Goal: Task Accomplishment & Management: Manage account settings

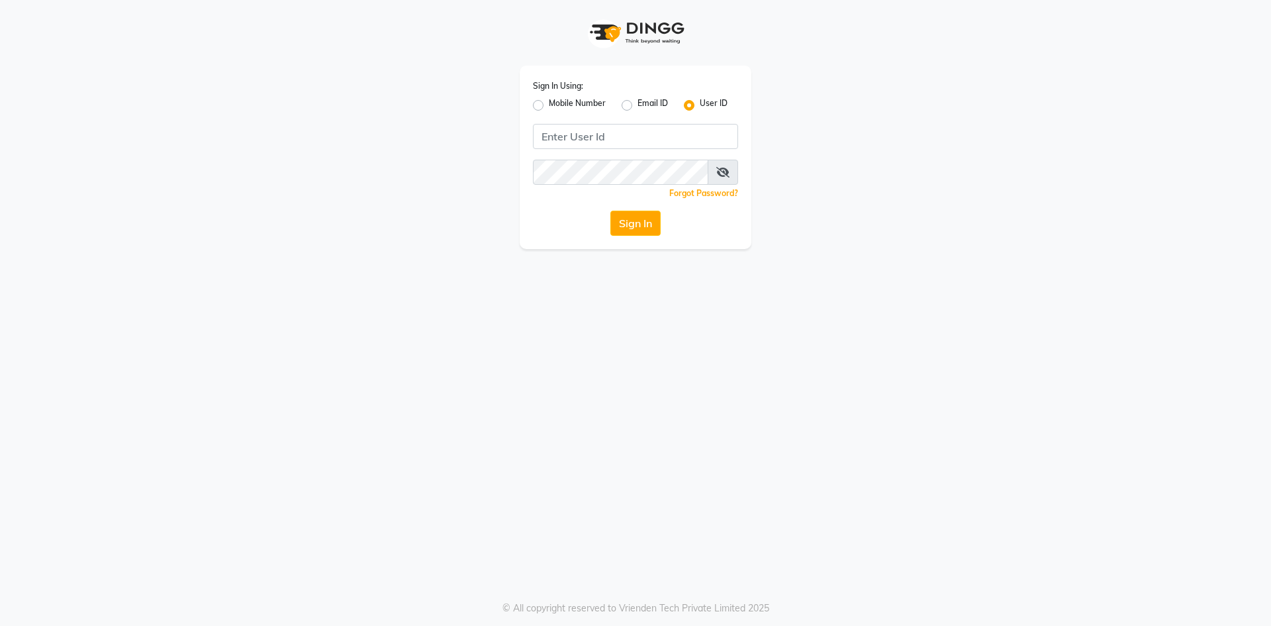
click at [526, 105] on div "Sign In Using: Mobile Number Email ID User ID Remember me Forgot Password? Sign…" at bounding box center [636, 157] width 232 height 183
drag, startPoint x: 546, startPoint y: 105, endPoint x: 557, endPoint y: 120, distance: 19.1
click at [547, 105] on div "Mobile Number" at bounding box center [569, 105] width 73 height 16
click at [549, 109] on label "Mobile Number" at bounding box center [577, 105] width 57 height 16
click at [549, 106] on input "Mobile Number" at bounding box center [553, 101] width 9 height 9
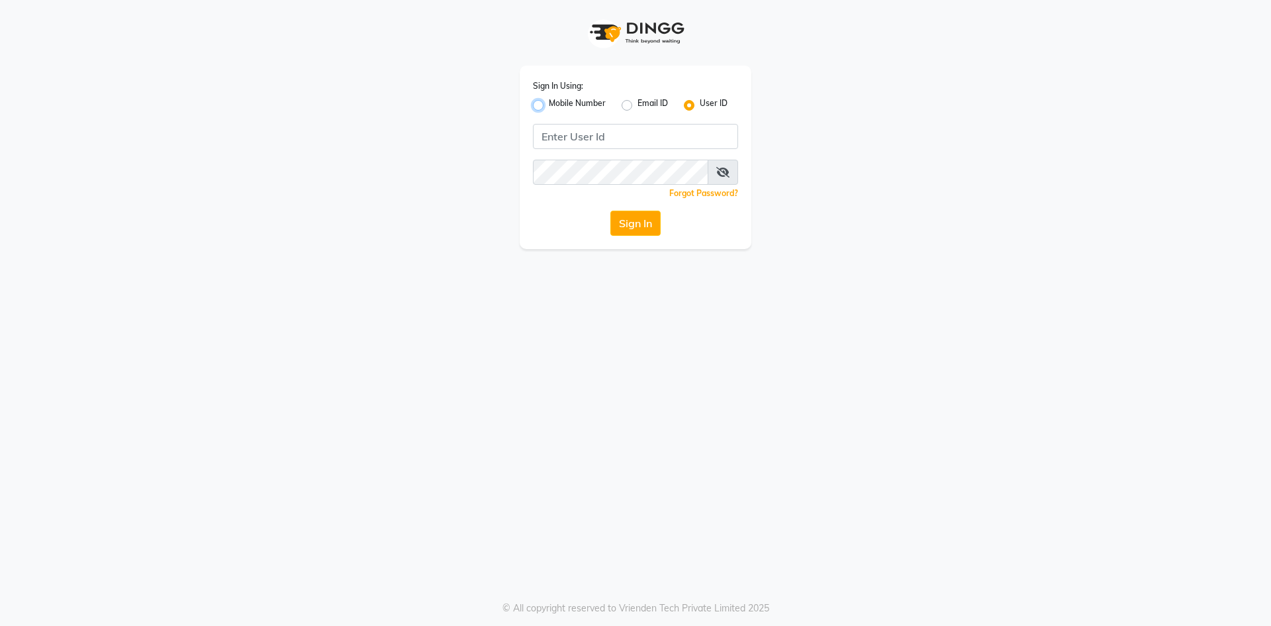
radio input "true"
radio input "false"
click at [637, 135] on input "Username" at bounding box center [657, 136] width 161 height 25
click at [610, 211] on button "Sign In" at bounding box center [635, 223] width 50 height 25
type input "9166803788"
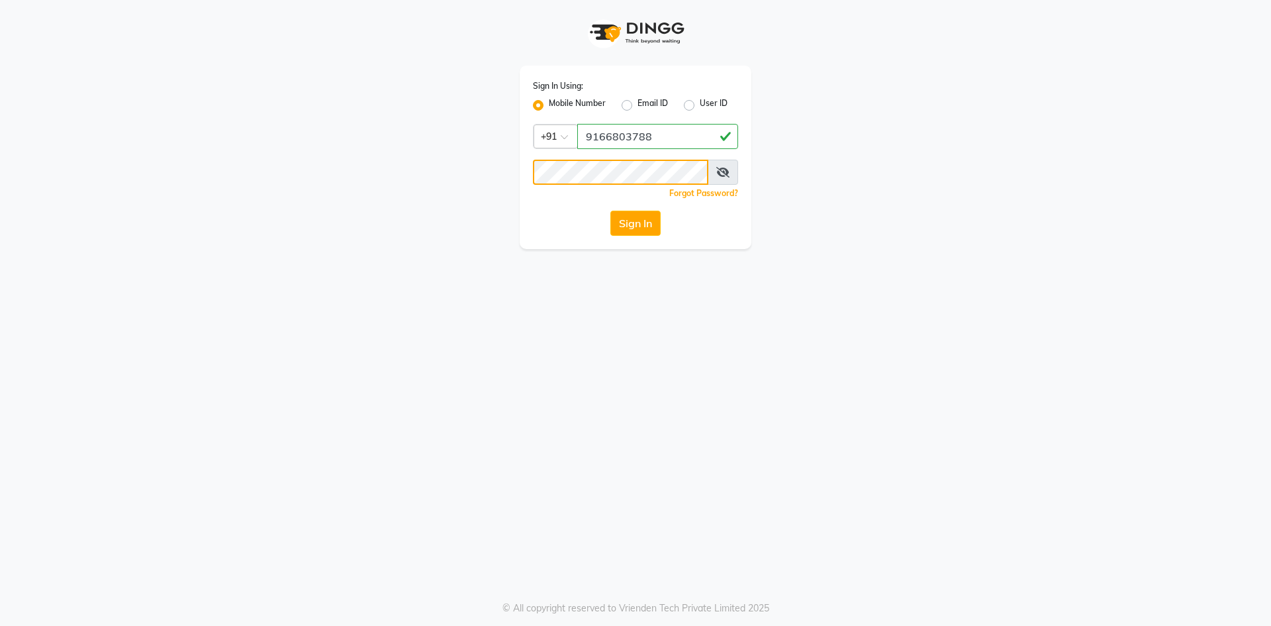
click at [610, 211] on button "Sign In" at bounding box center [635, 223] width 50 height 25
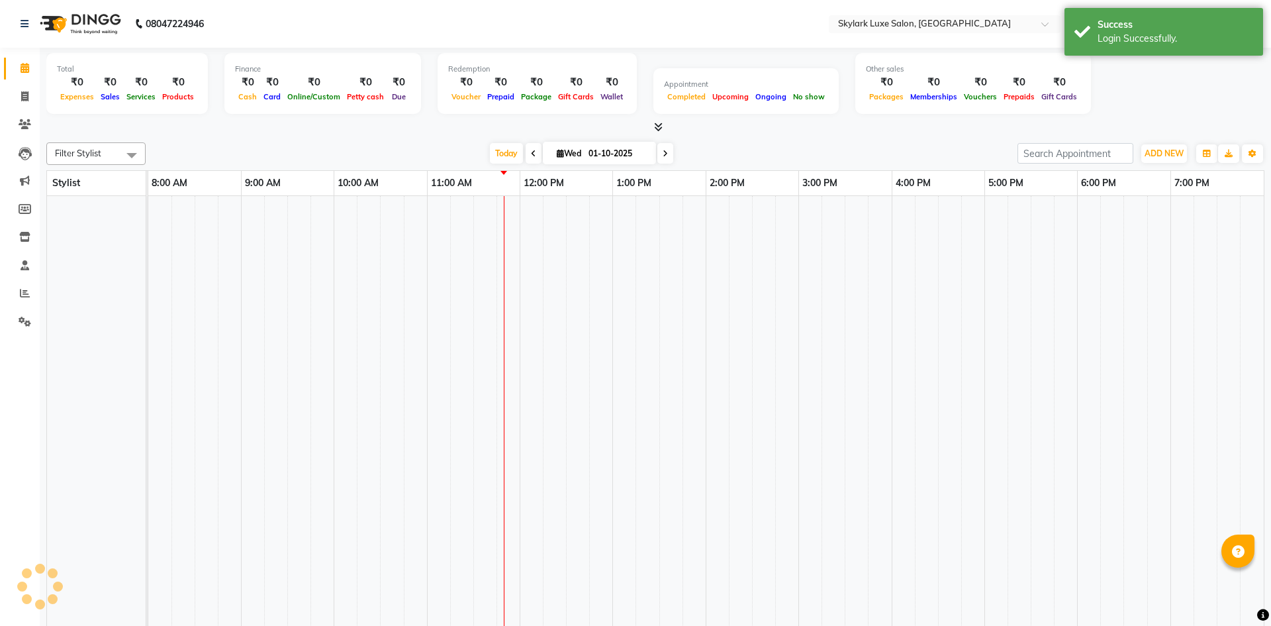
select select "en"
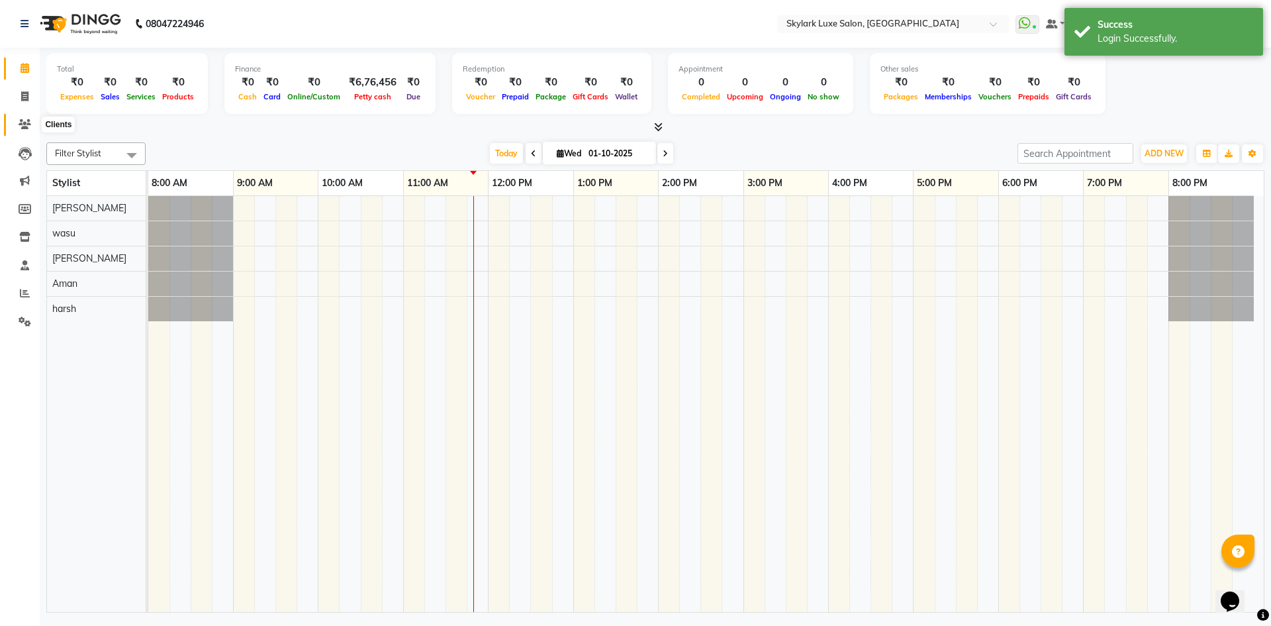
click at [24, 118] on span at bounding box center [24, 124] width 23 height 15
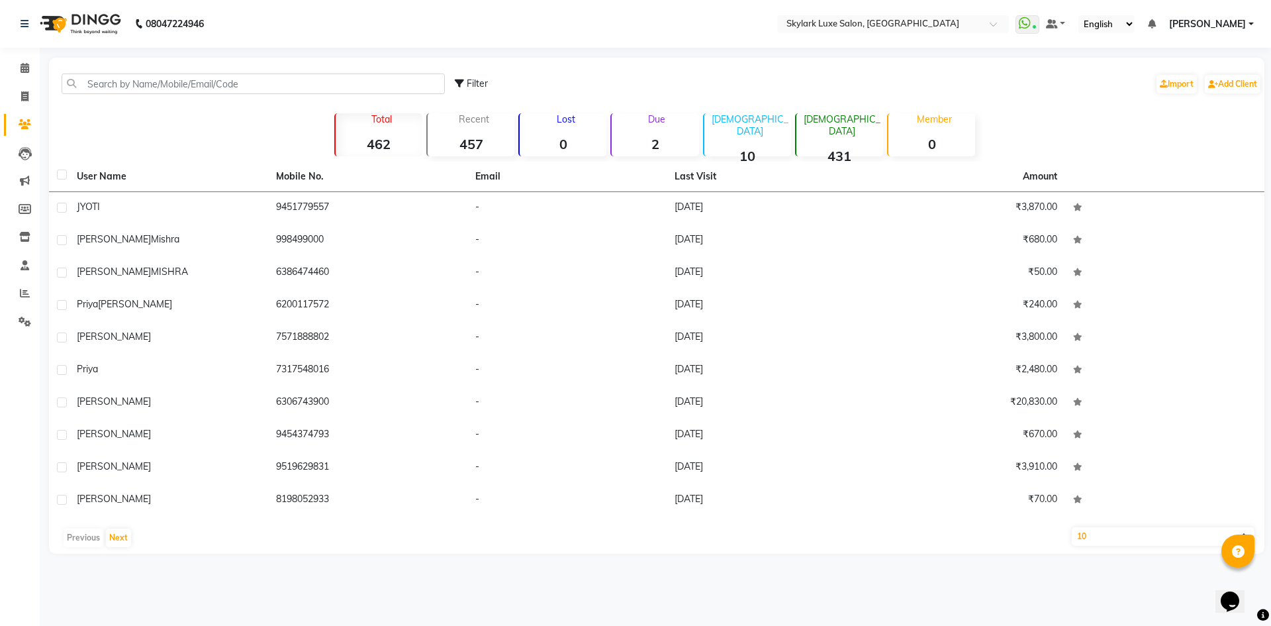
click at [477, 78] on span "Filter" at bounding box center [477, 83] width 21 height 12
select select "1000000"
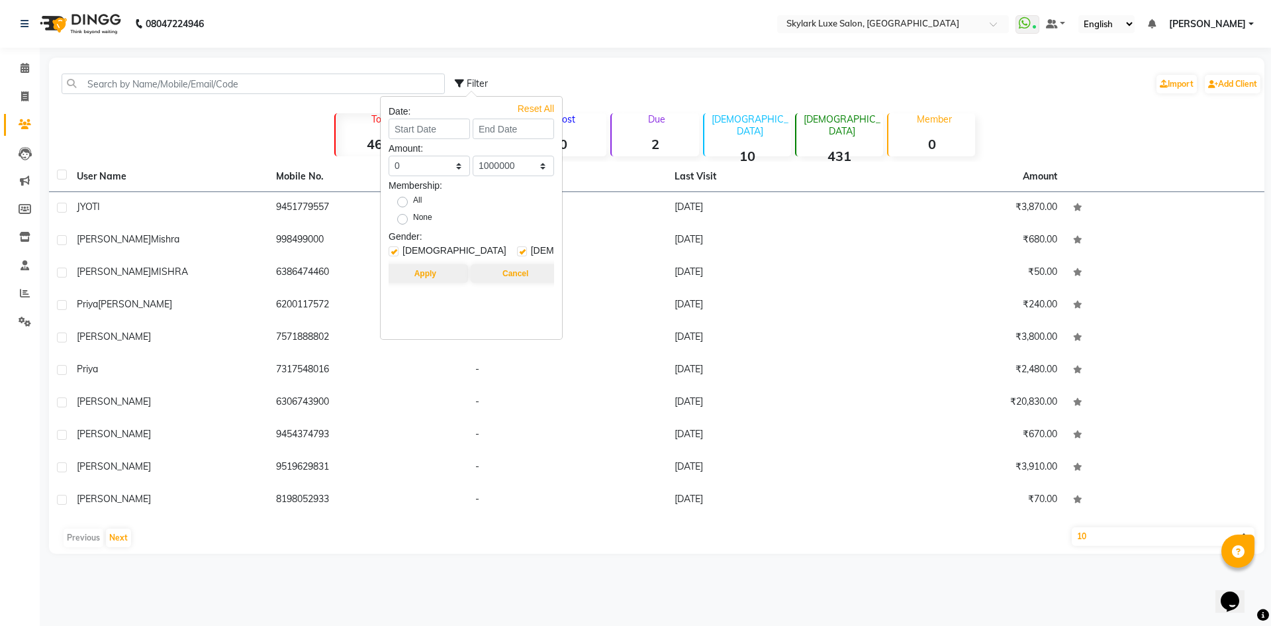
click at [647, 97] on div "Filter Import Add Client" at bounding box center [858, 84] width 807 height 42
